Goal: Register for event/course

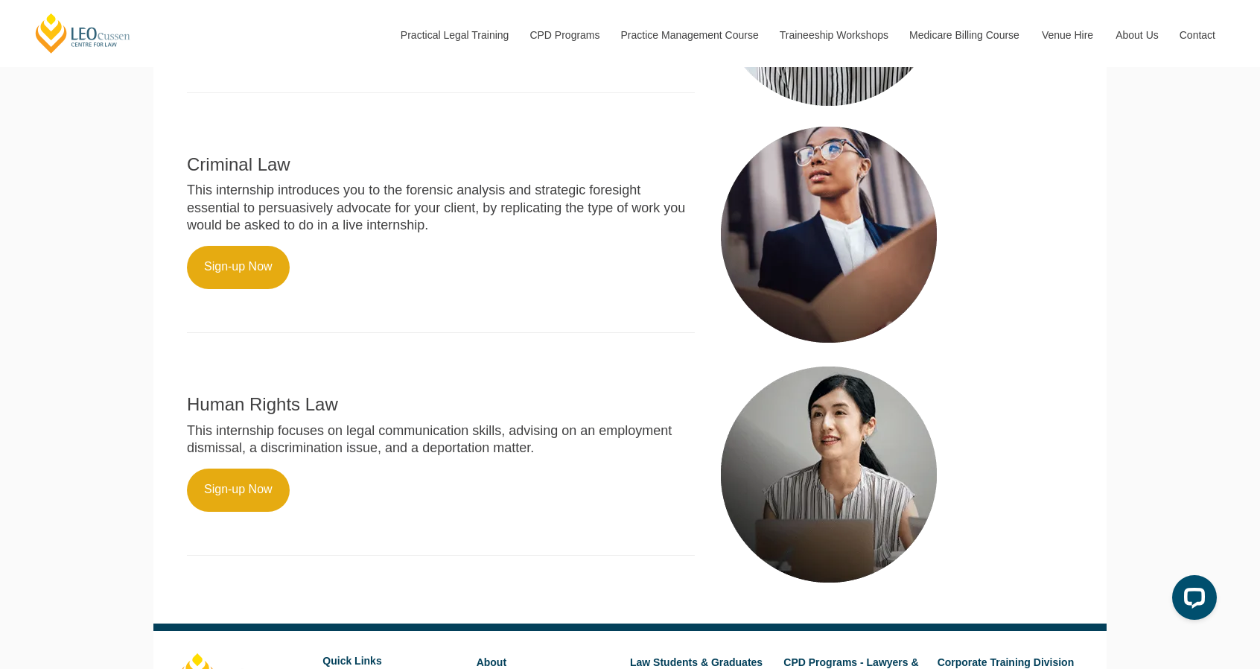
scroll to position [823, 0]
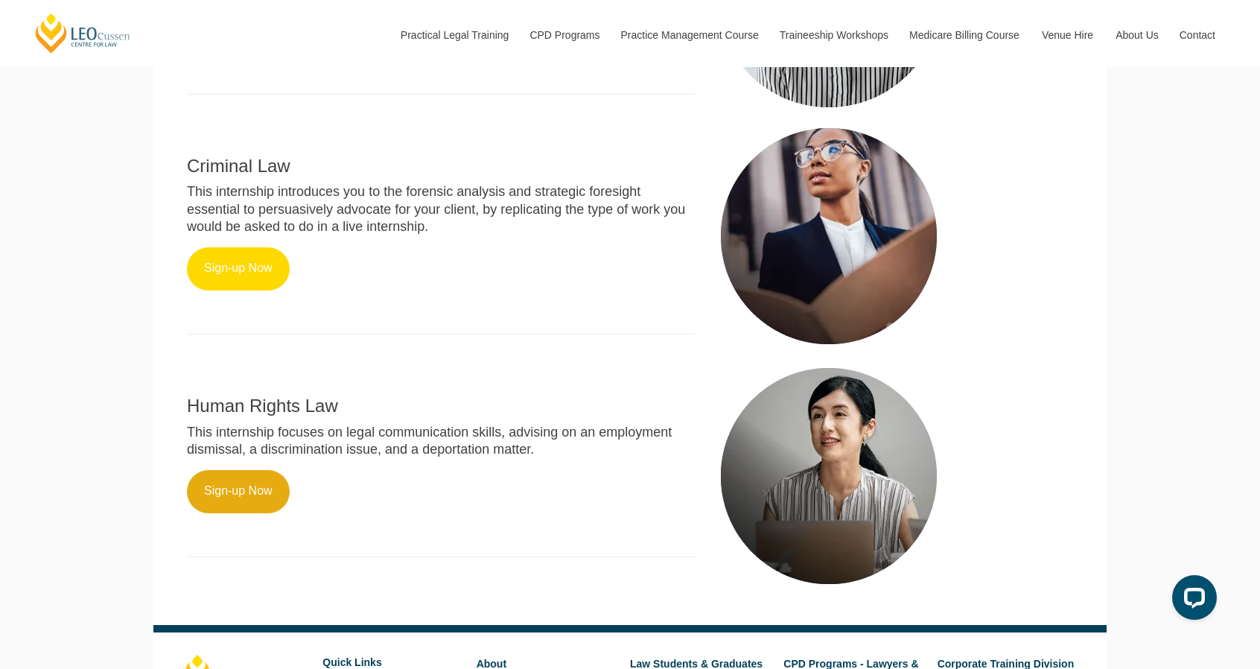
click at [229, 282] on link "Sign-up Now" at bounding box center [238, 268] width 103 height 43
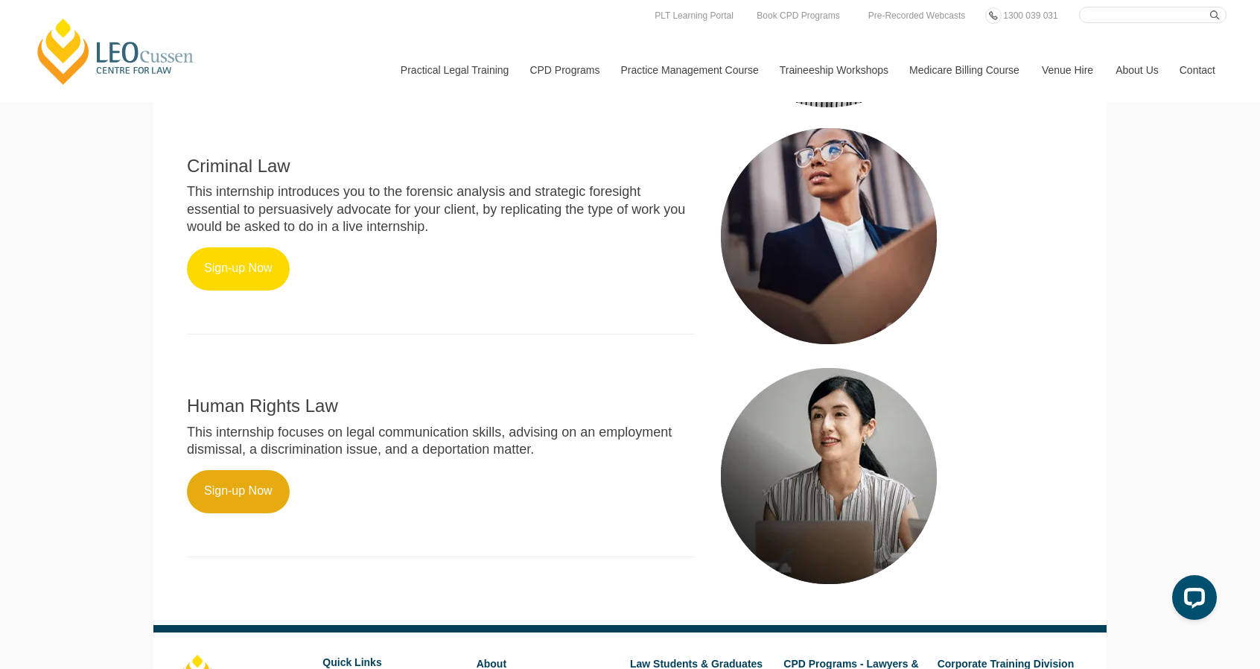
click at [244, 279] on link "Sign-up Now" at bounding box center [238, 268] width 103 height 43
